Goal: Book appointment/travel/reservation

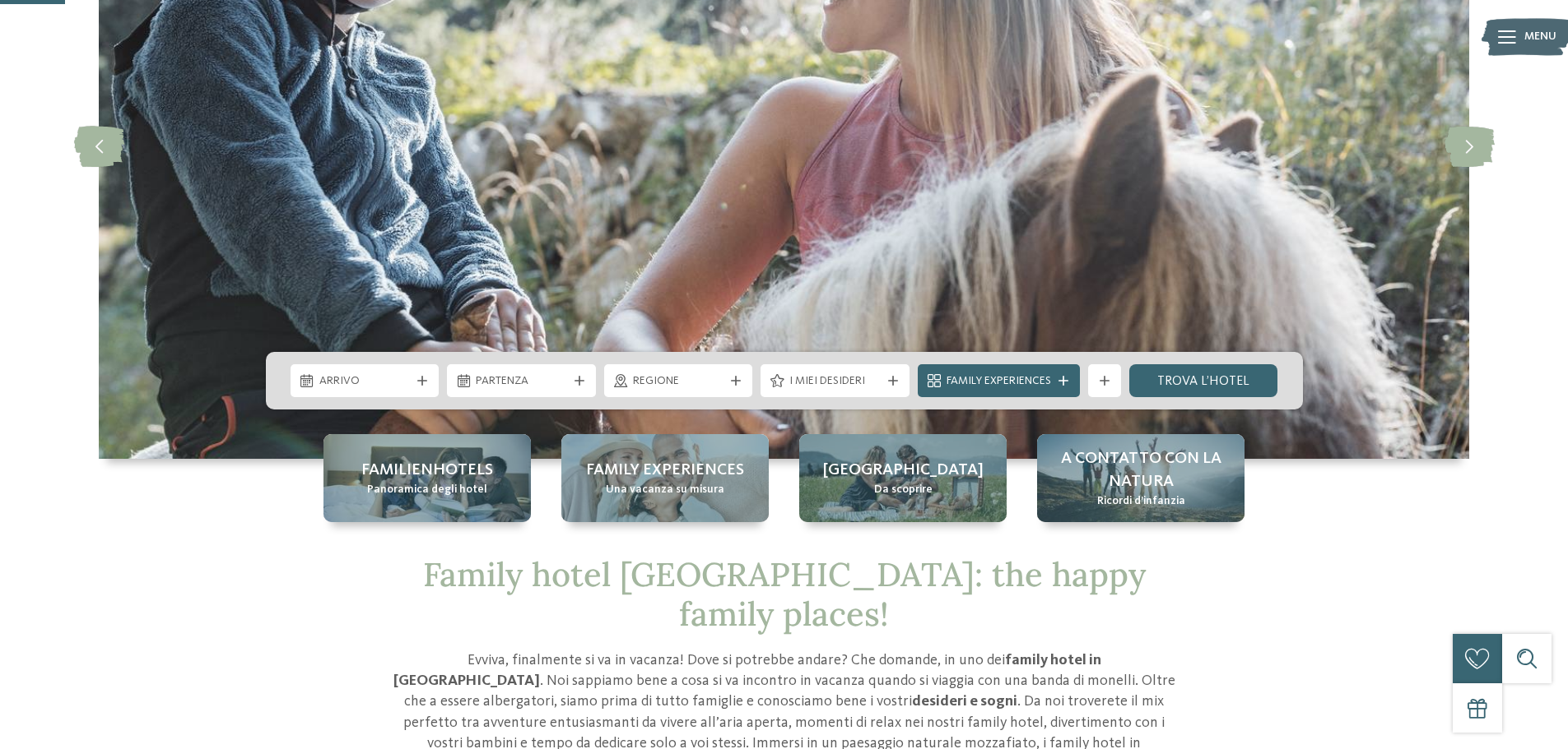
scroll to position [329, 0]
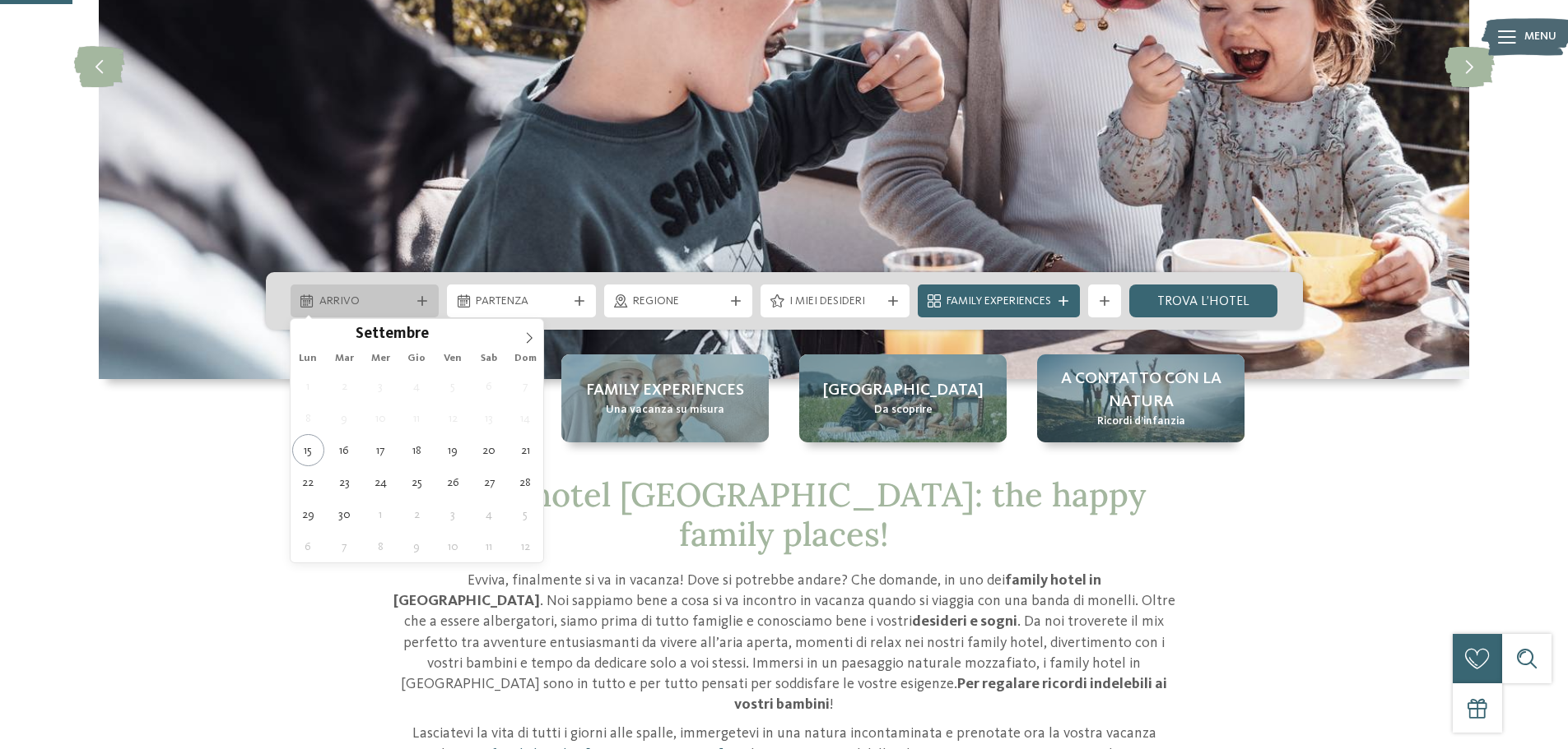
click at [417, 297] on icon at bounding box center [422, 301] width 10 height 10
click at [529, 338] on icon at bounding box center [529, 337] width 12 height 12
type input "****"
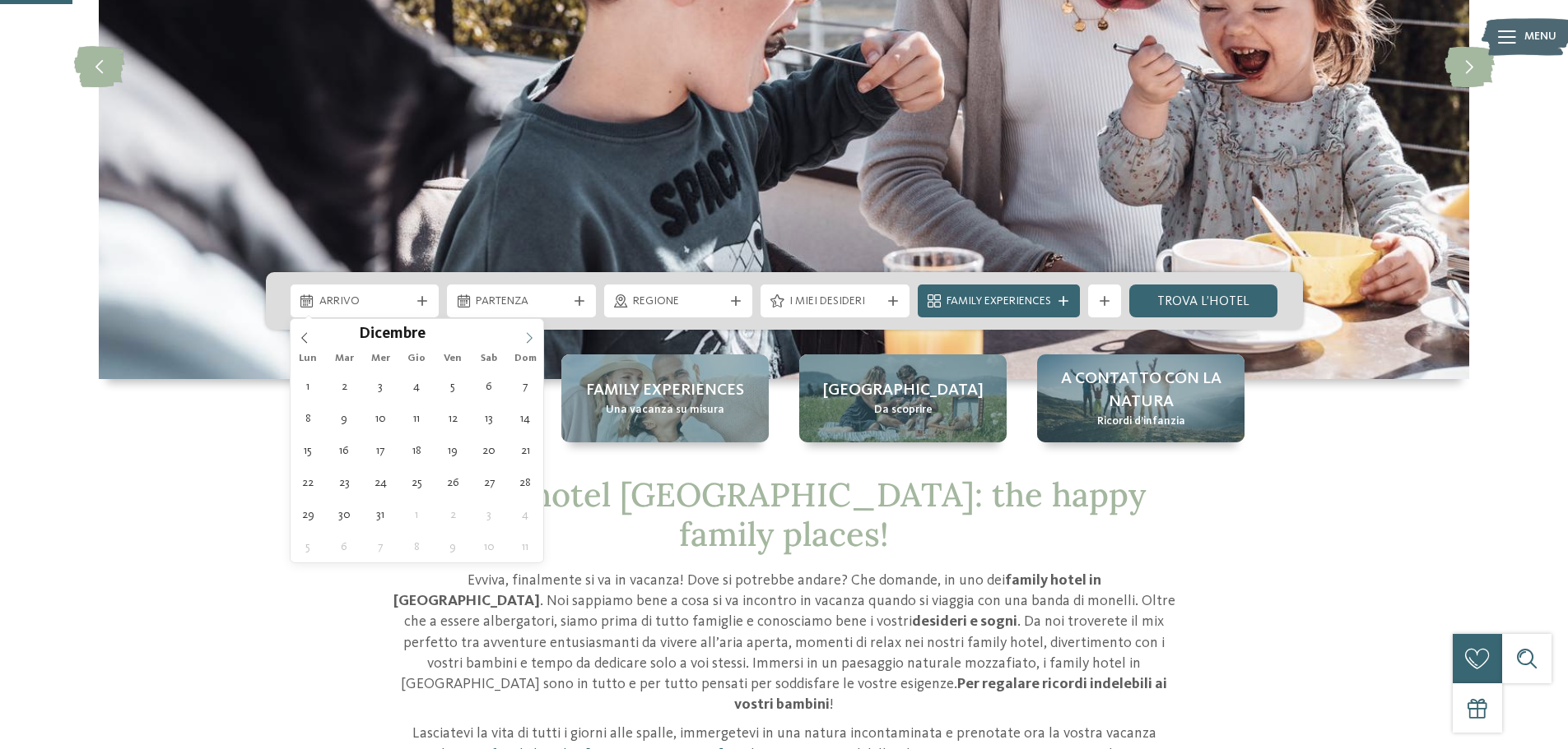
click at [529, 338] on icon at bounding box center [529, 337] width 12 height 12
type div "[DATE]"
type input "****"
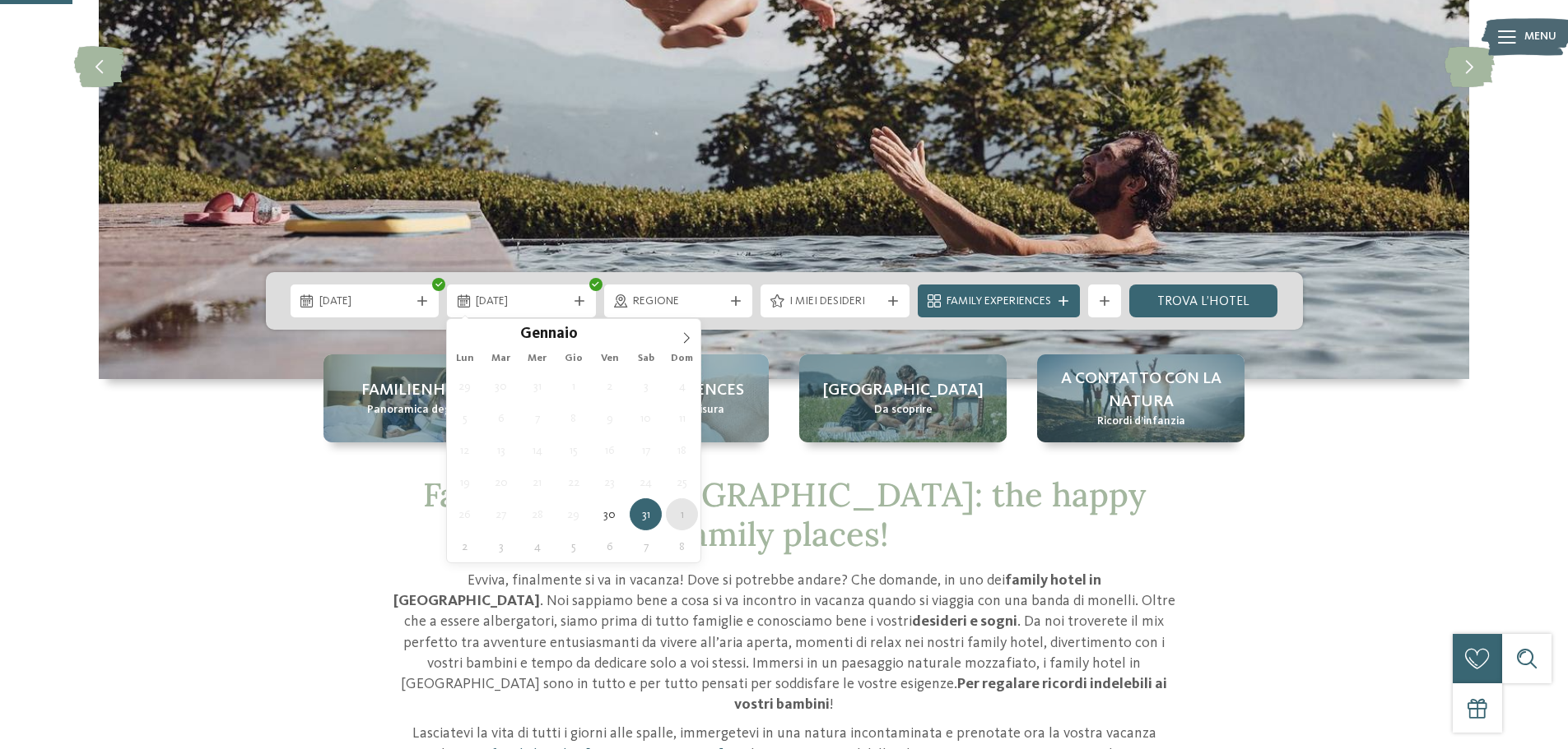
type div "[DATE]"
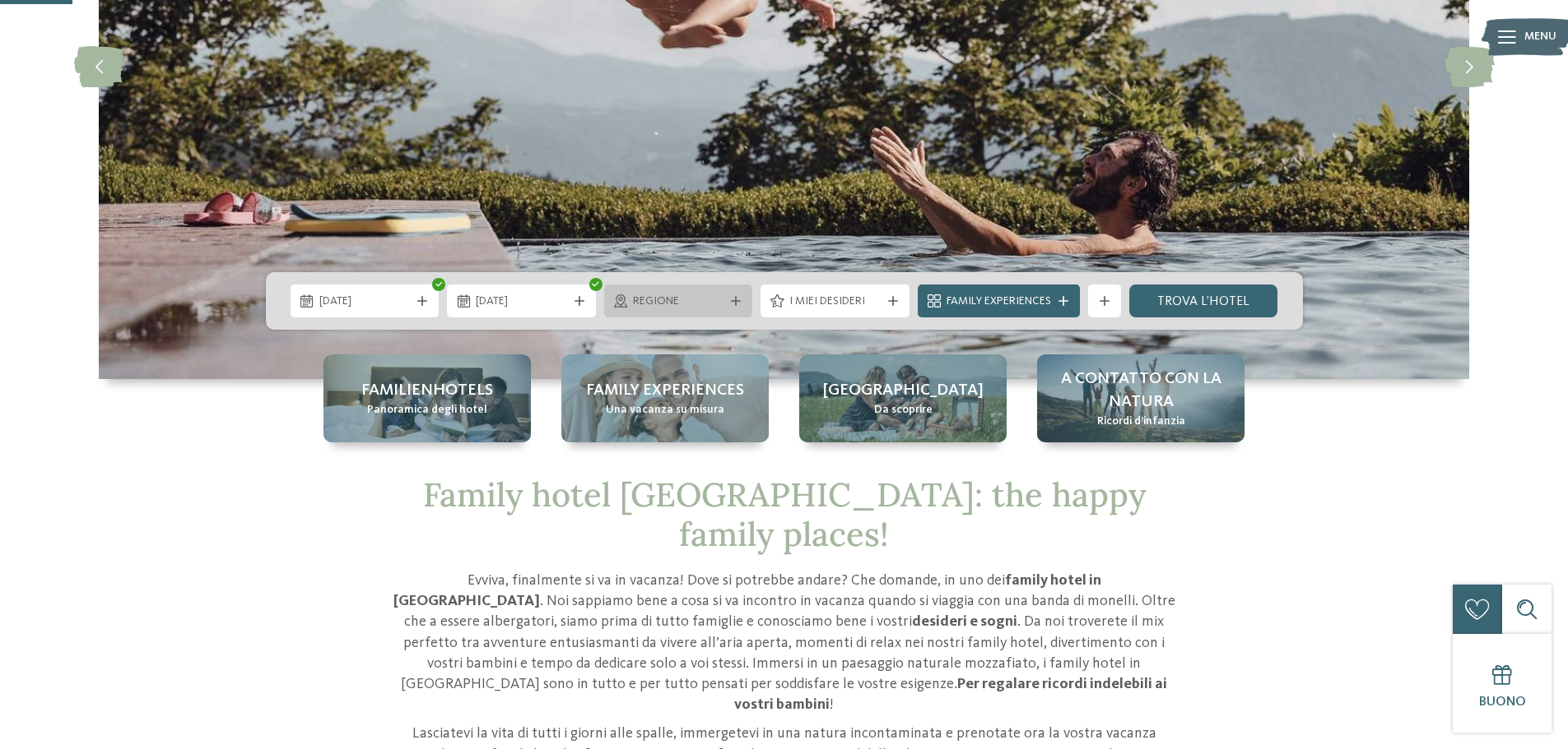
click at [731, 300] on icon at bounding box center [735, 301] width 10 height 10
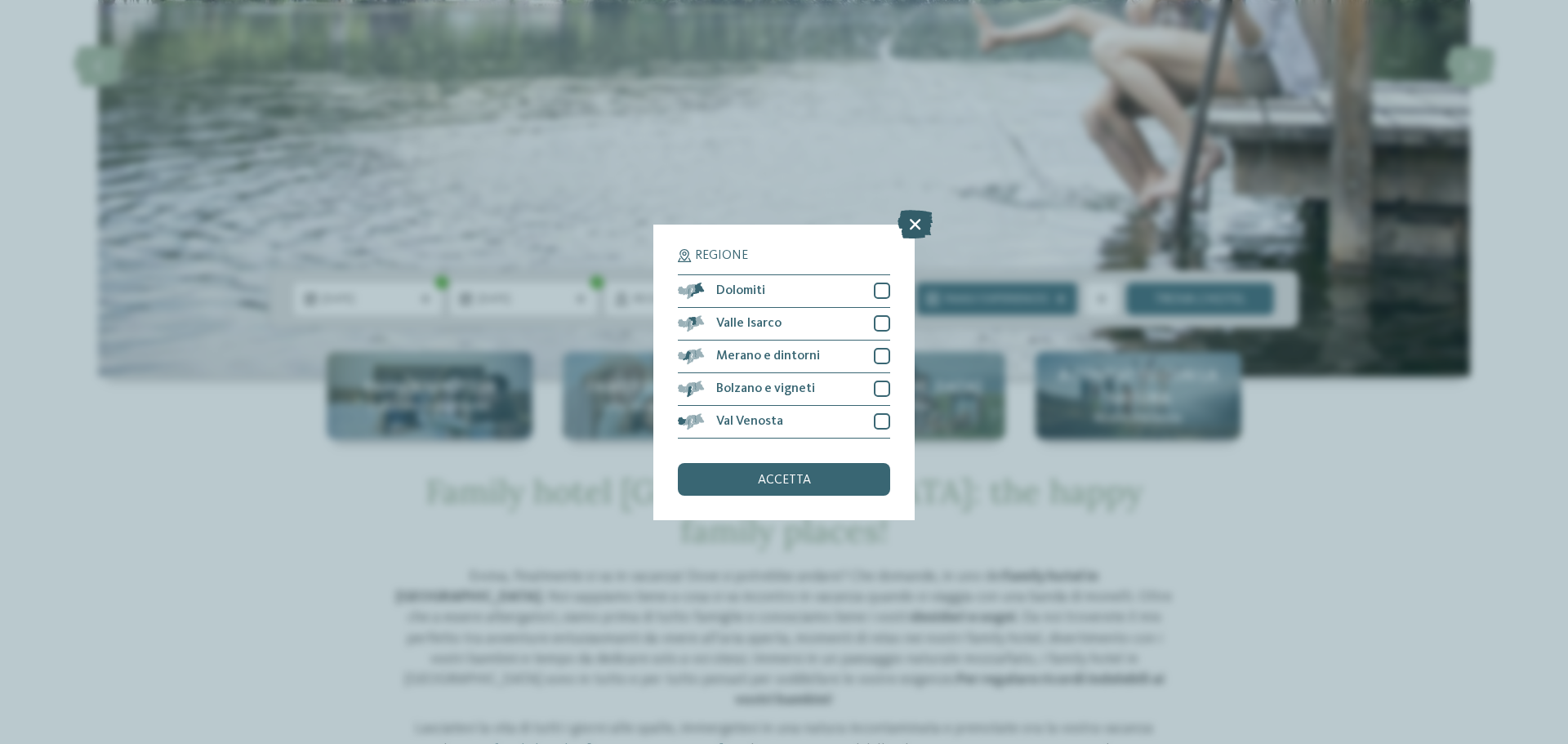
click at [914, 215] on icon at bounding box center [915, 223] width 35 height 29
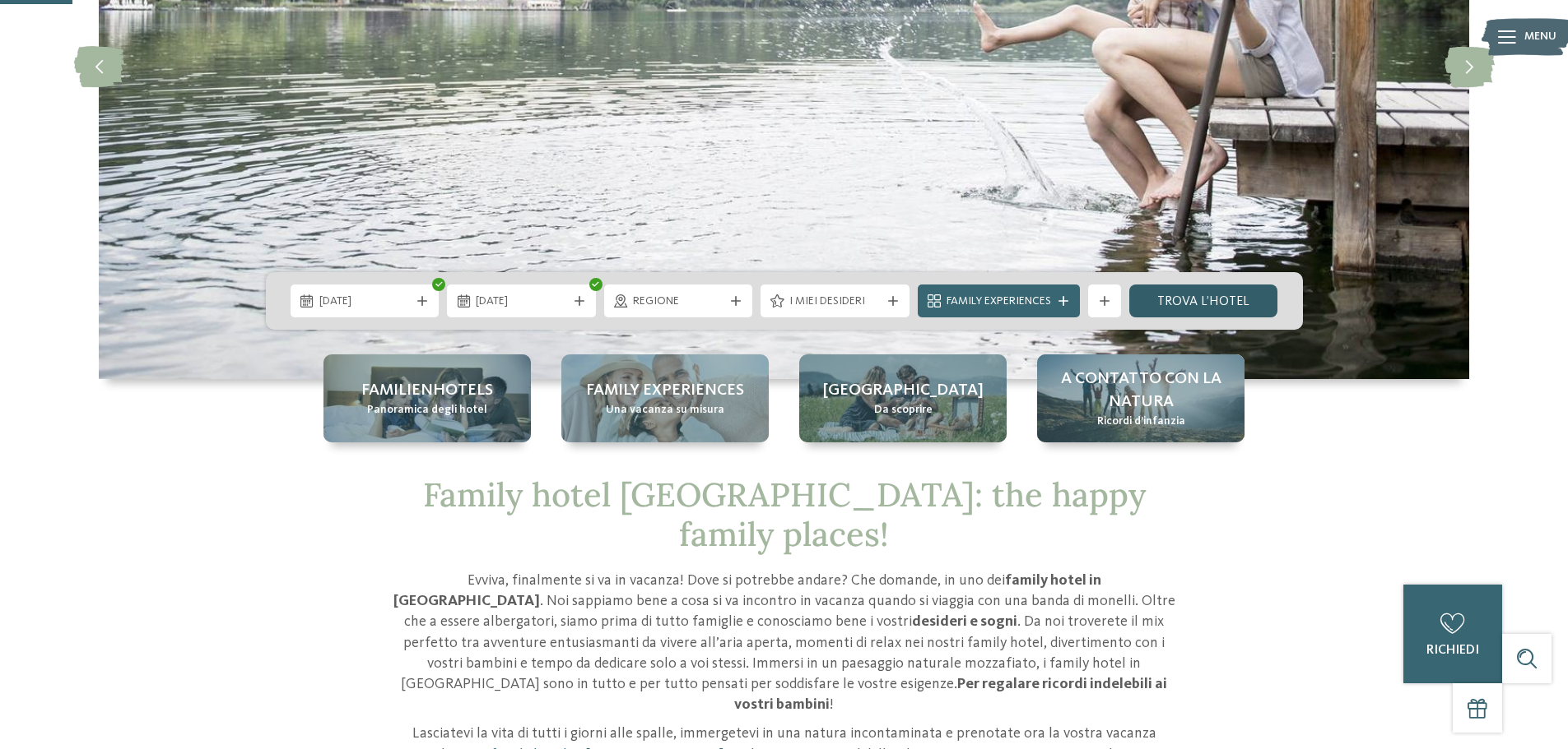
click at [1205, 299] on link "trova l’hotel" at bounding box center [1204, 300] width 149 height 33
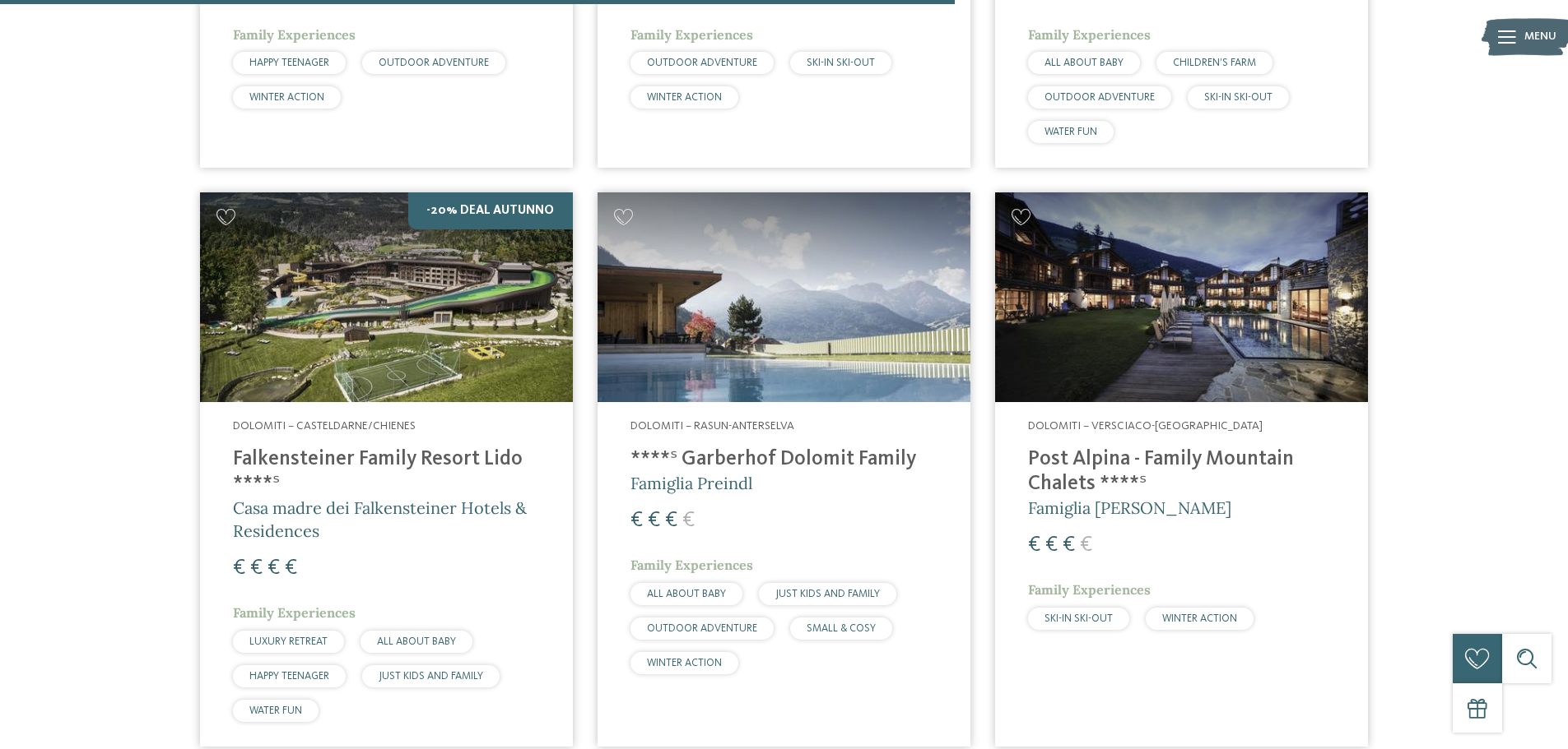
scroll to position [2020, 0]
